Goal: Information Seeking & Learning: Find specific page/section

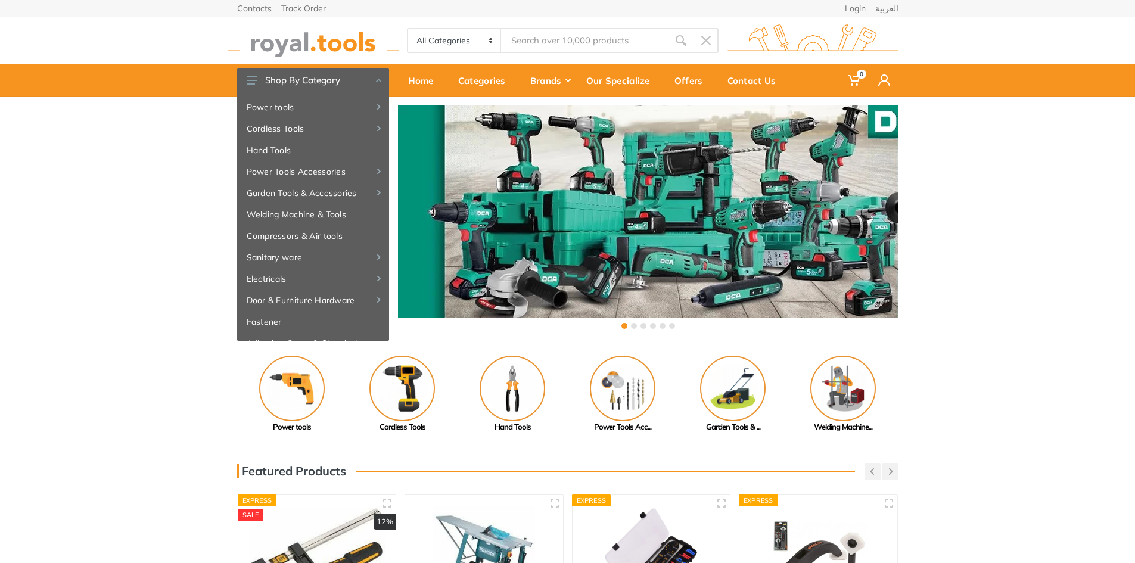
click at [555, 38] on input "Site search" at bounding box center [584, 40] width 167 height 25
type input "a"
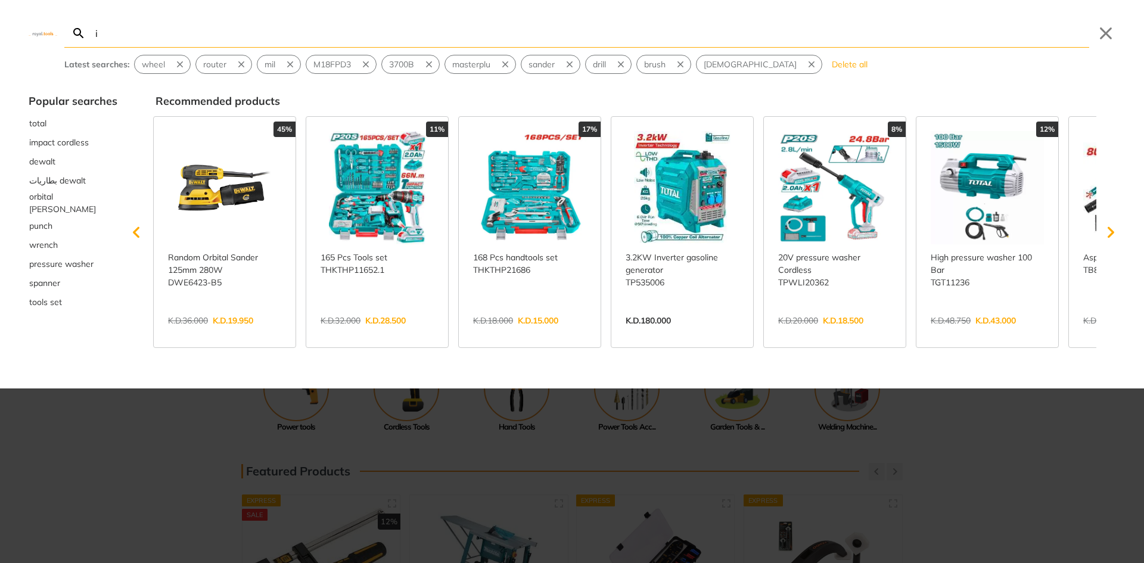
type input "ir"
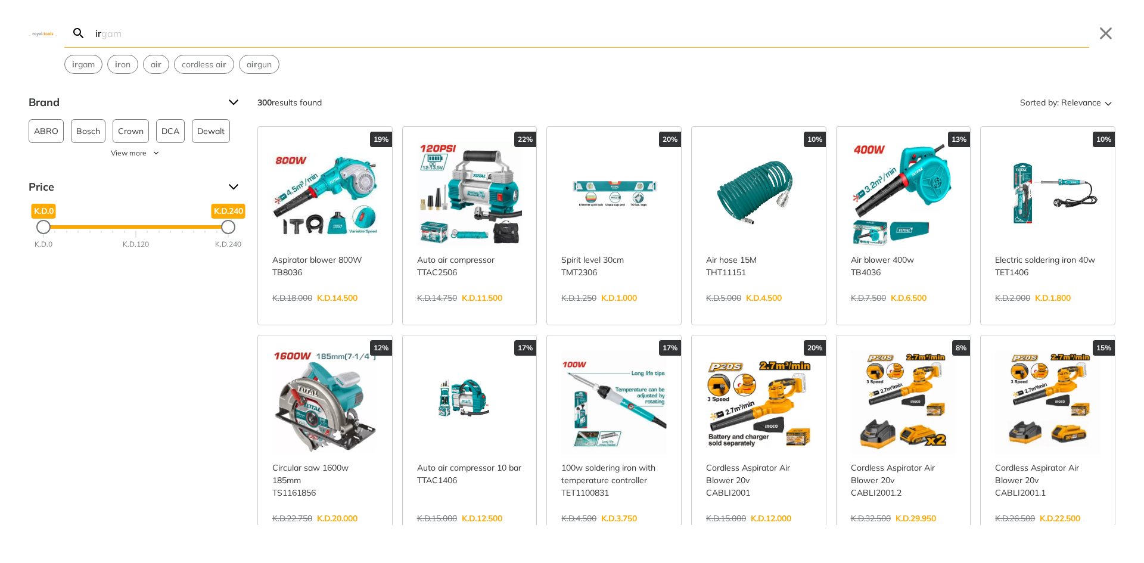
type input "i"
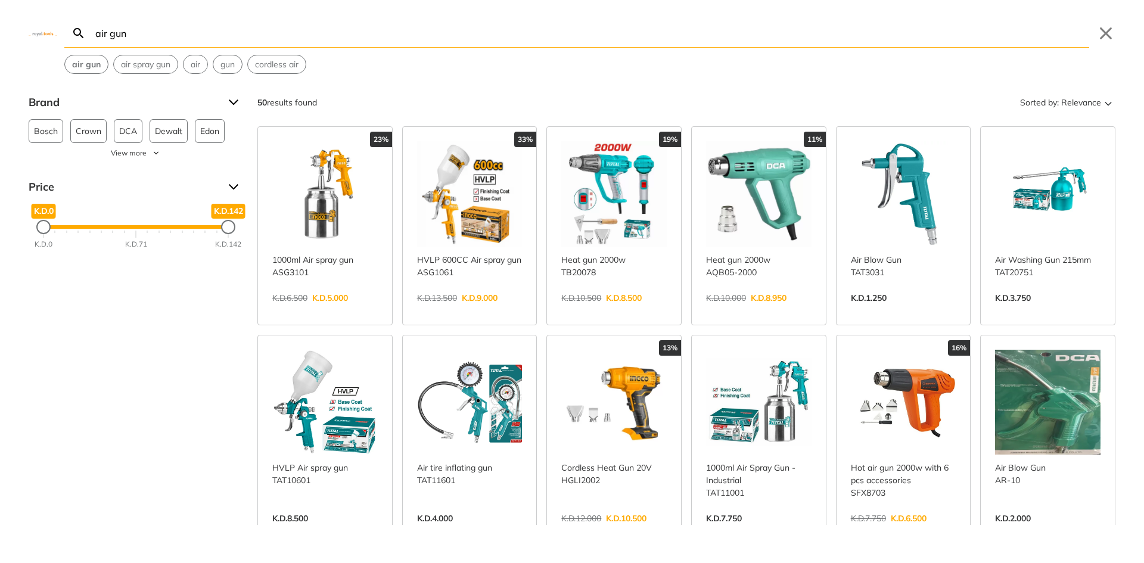
type input "air gun"
click at [525, 87] on div "air gun Search air gun Submit Close air gun air spray gun air gun cordless air …" at bounding box center [572, 281] width 1144 height 563
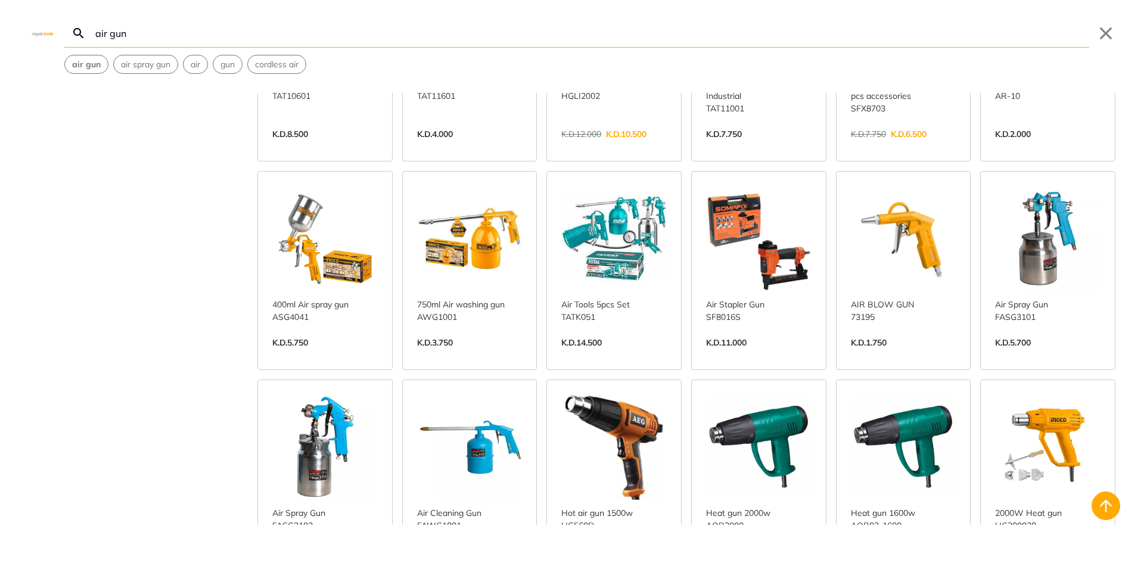
scroll to position [358, 0]
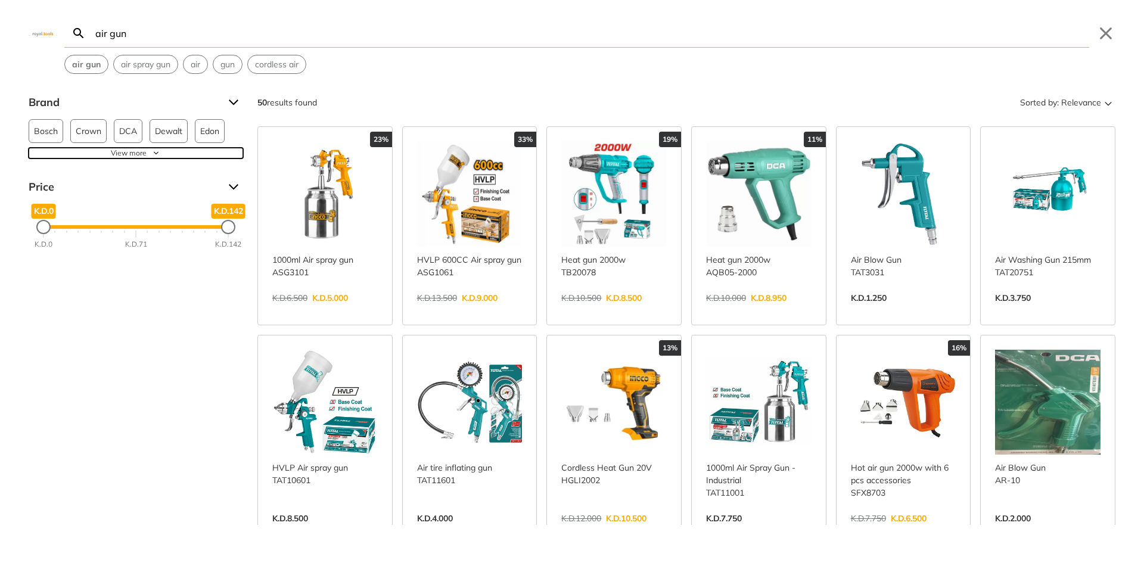
click at [117, 153] on span "View more" at bounding box center [129, 153] width 36 height 11
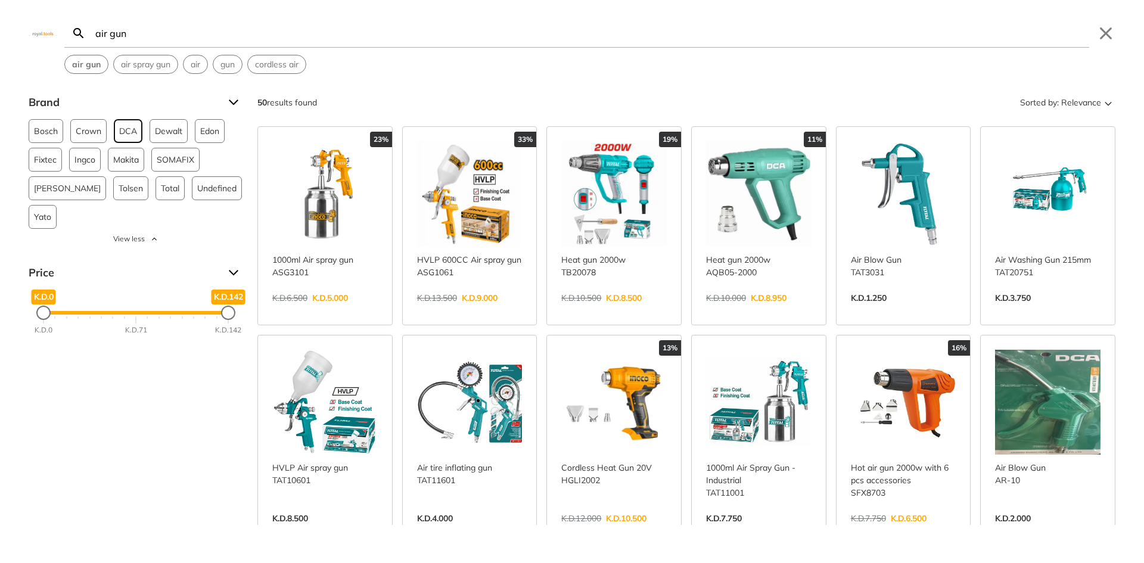
click at [128, 126] on span "DCA" at bounding box center [128, 131] width 18 height 23
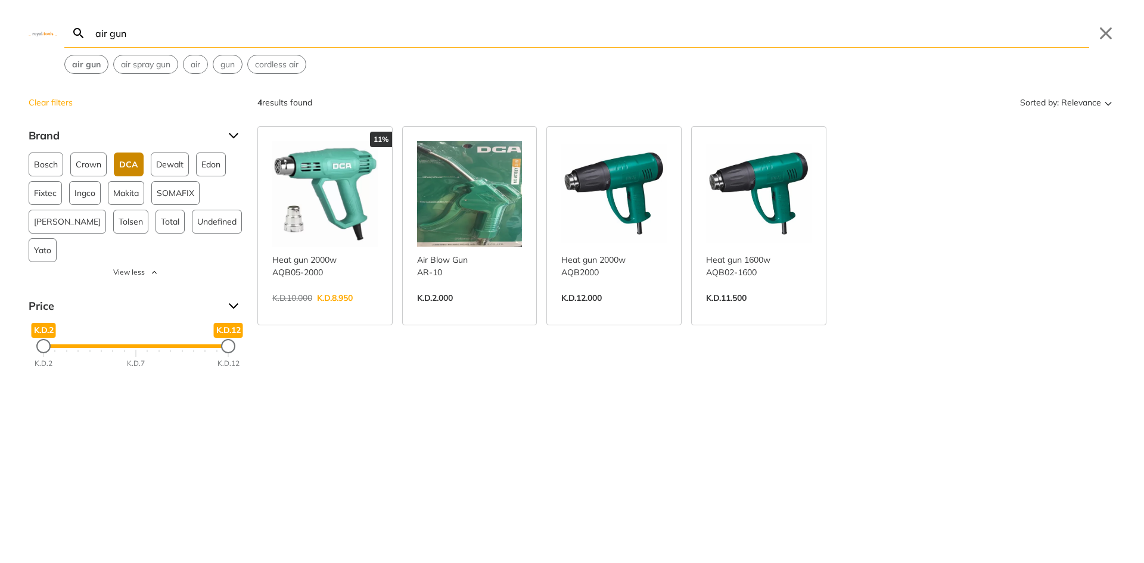
click at [448, 310] on link "View more →" at bounding box center [469, 310] width 105 height 0
click at [127, 166] on span "DCA" at bounding box center [128, 164] width 19 height 23
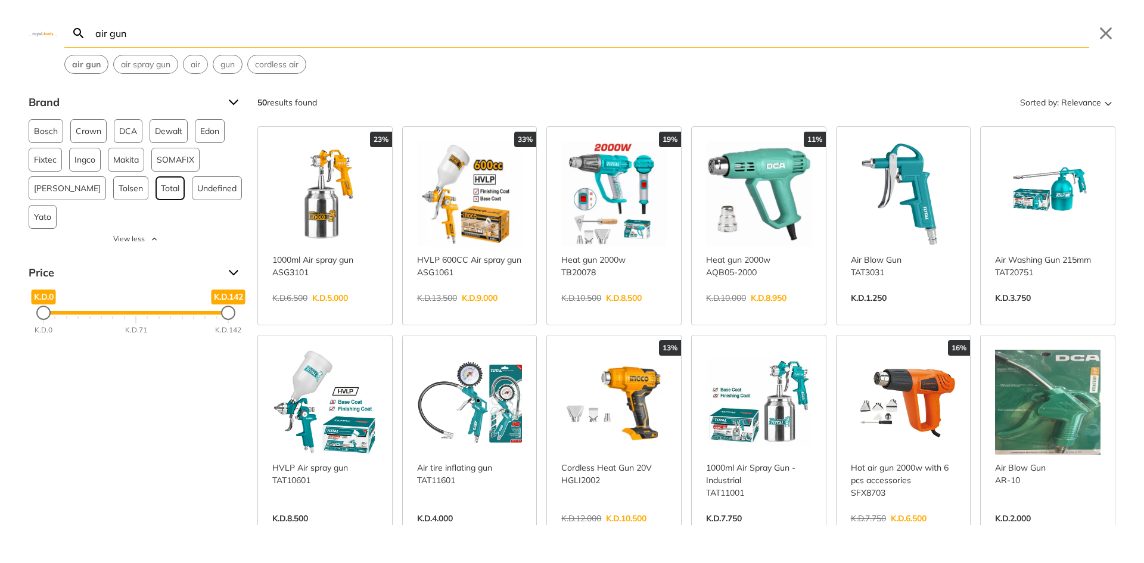
click at [161, 190] on span "Total" at bounding box center [170, 188] width 18 height 23
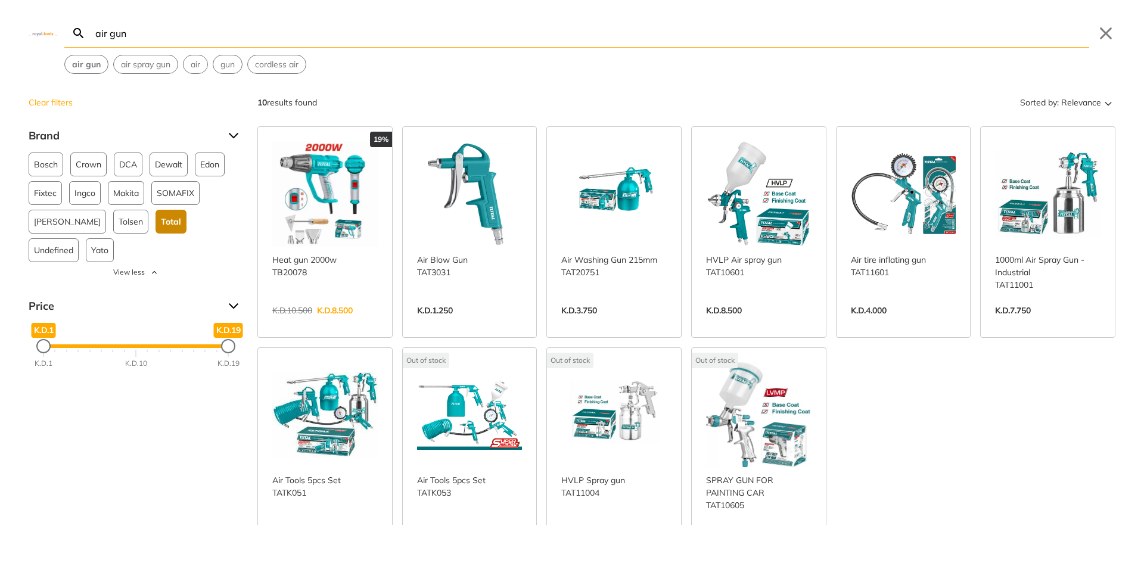
click at [486, 323] on link "View more →" at bounding box center [469, 323] width 105 height 0
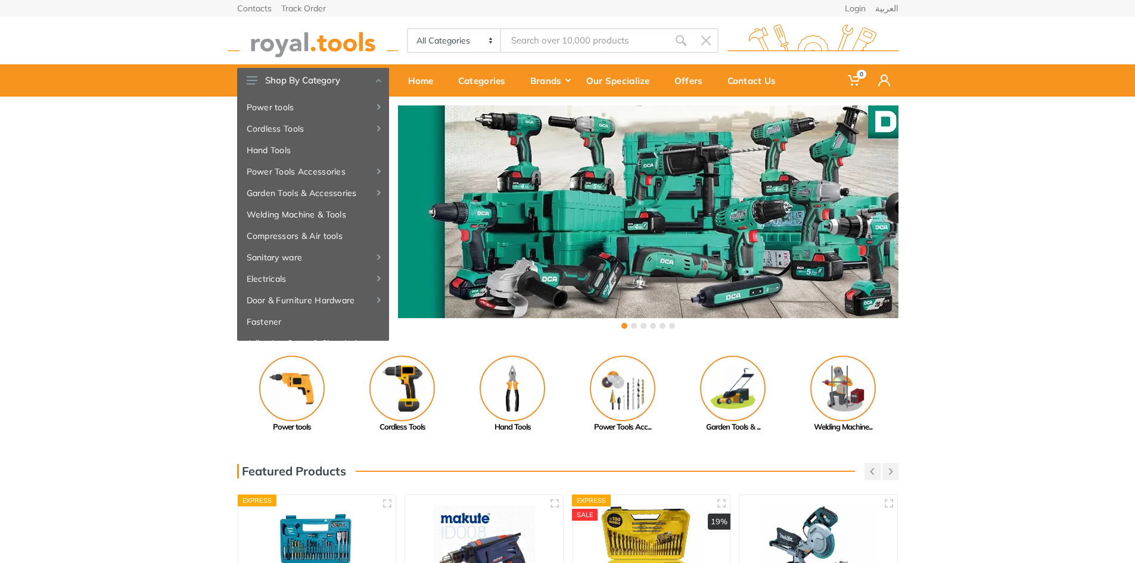
click at [582, 41] on input "Site search" at bounding box center [584, 40] width 167 height 25
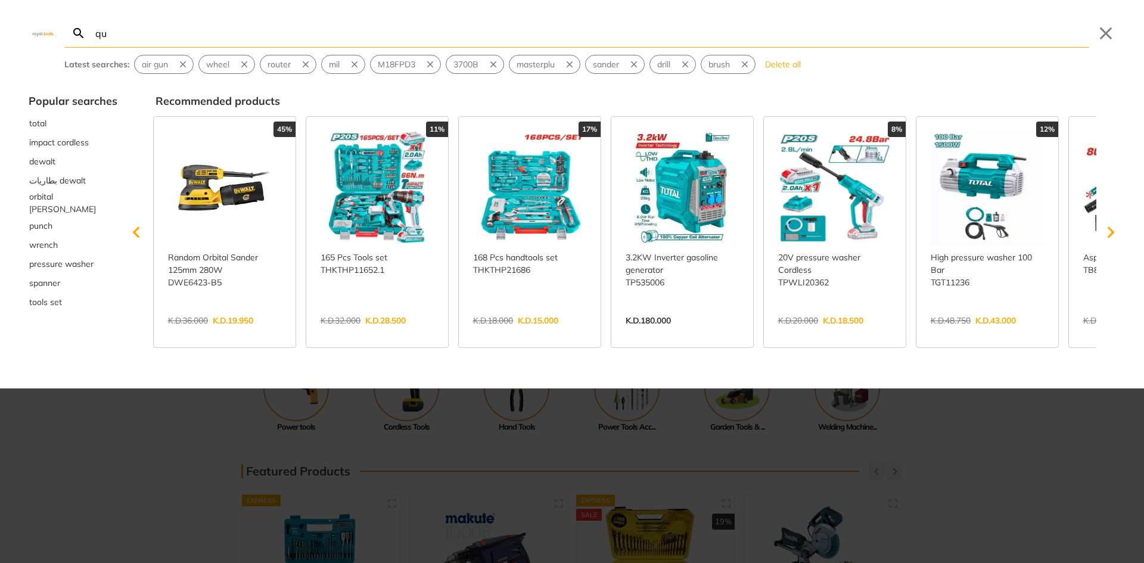
type input "qui"
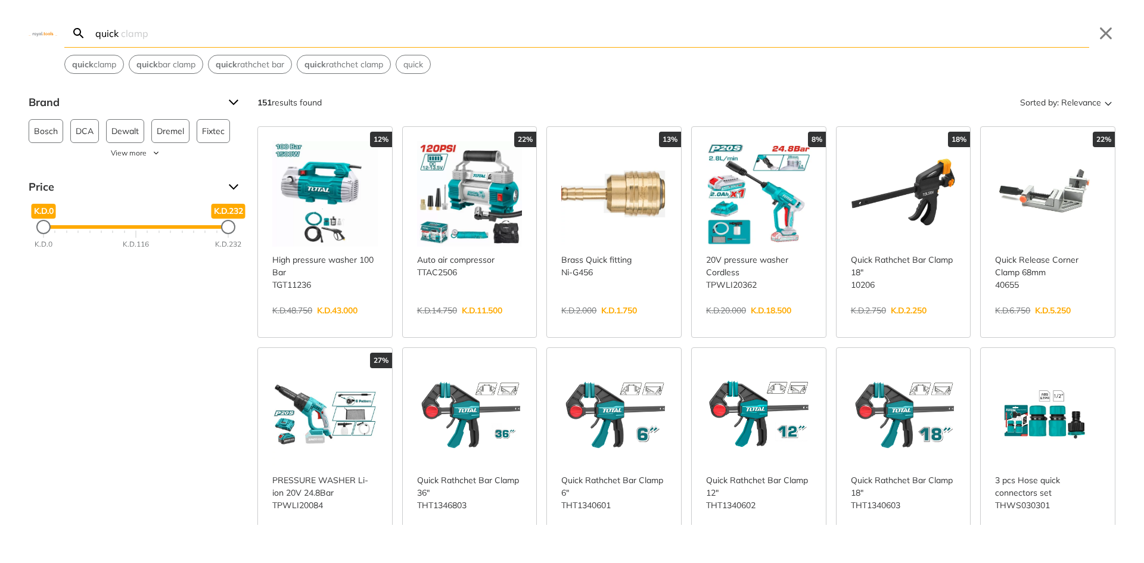
type input "quick"
click at [870, 323] on link "View more →" at bounding box center [903, 323] width 105 height 0
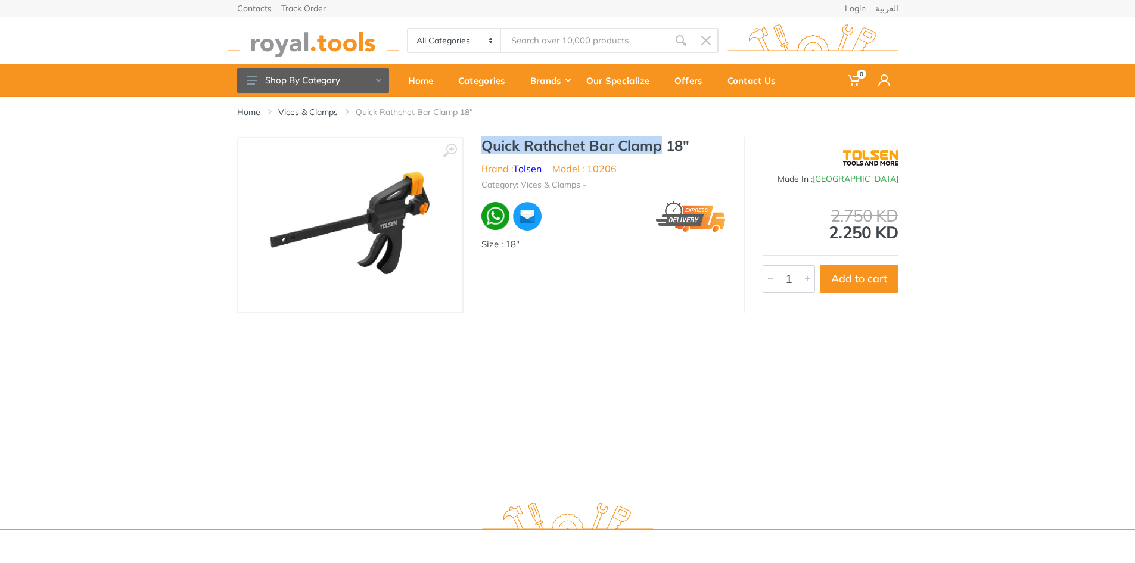
drag, startPoint x: 483, startPoint y: 144, endPoint x: 660, endPoint y: 144, distance: 176.4
click at [660, 144] on h1 "Quick Rathchet Bar Clamp 18"" at bounding box center [603, 145] width 244 height 17
copy h1 "Quick Rathchet Bar Clamp"
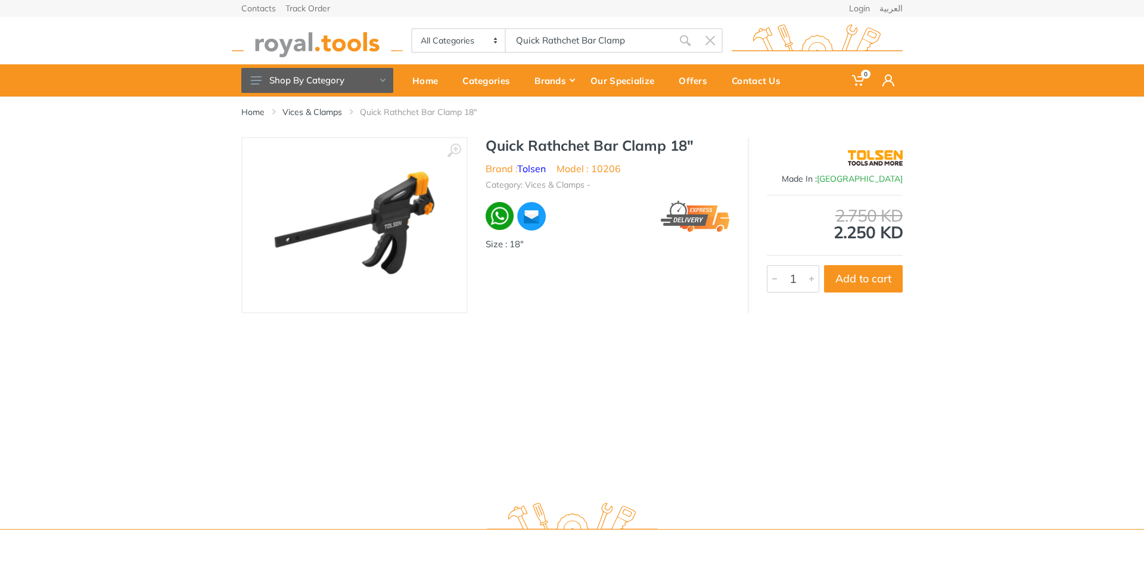
type input "Quick Rathchet Bar Clamp"
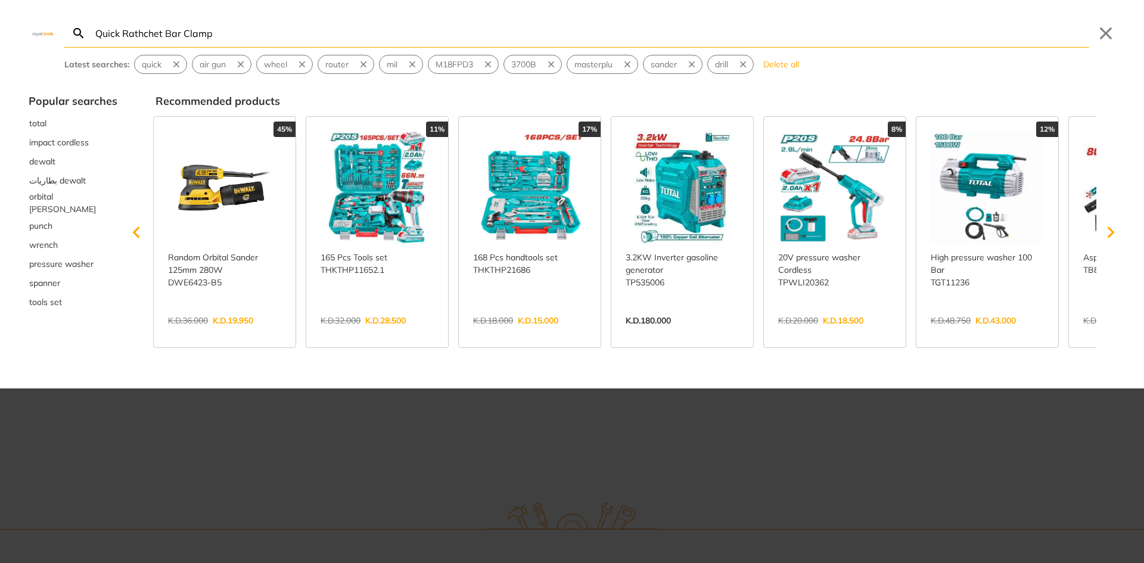
type input "Quick Rathchet Bar Clamp"
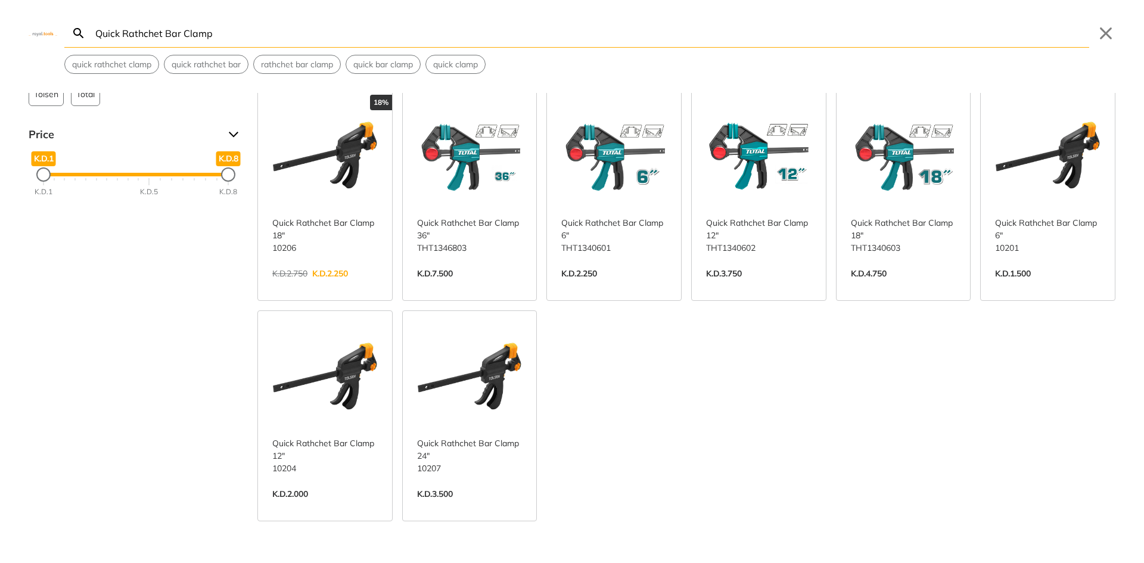
scroll to position [36, 0]
